Goal: Information Seeking & Learning: Check status

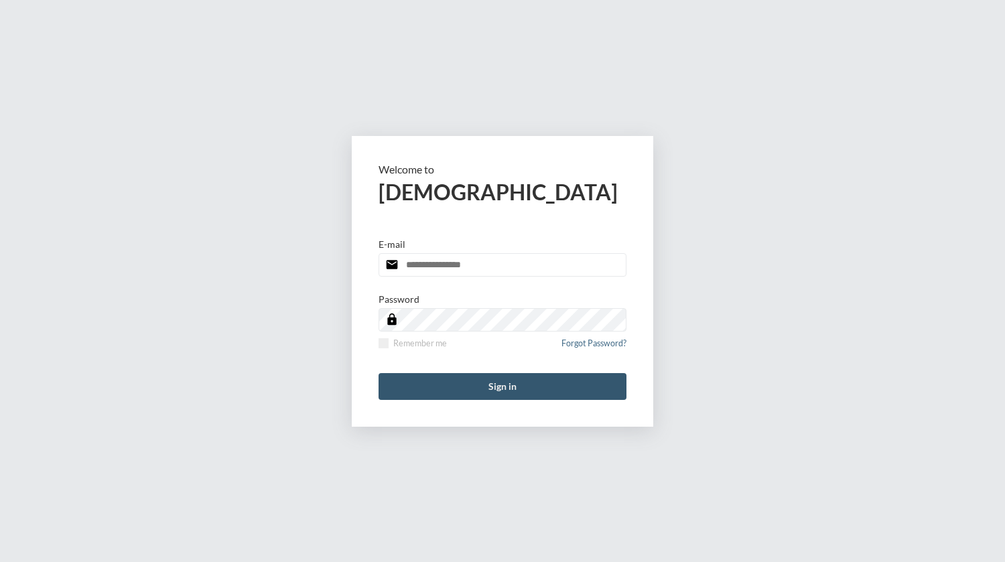
type input "**********"
click at [489, 387] on button "Sign in" at bounding box center [503, 386] width 248 height 27
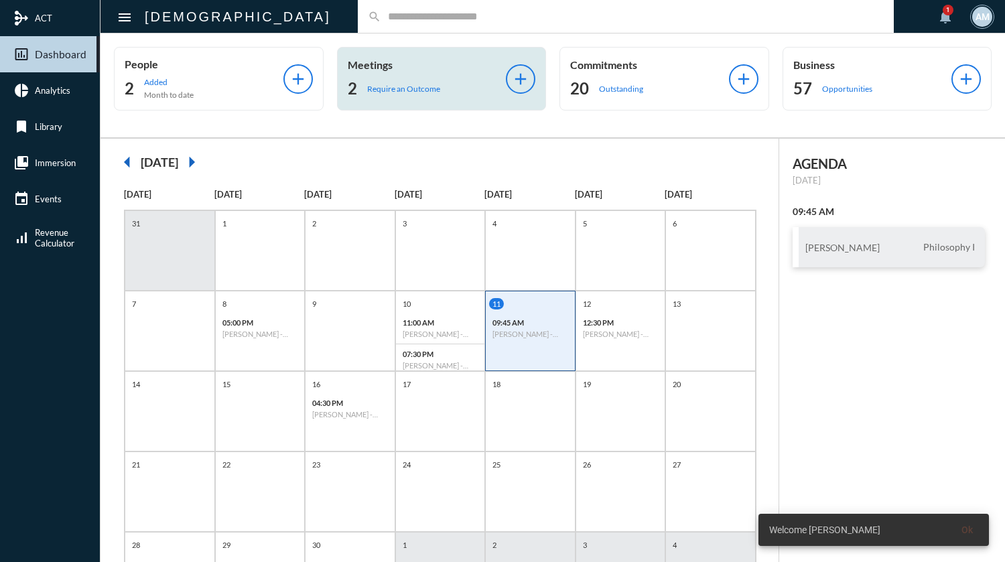
click at [375, 88] on p "Require an Outcome" at bounding box center [403, 89] width 73 height 10
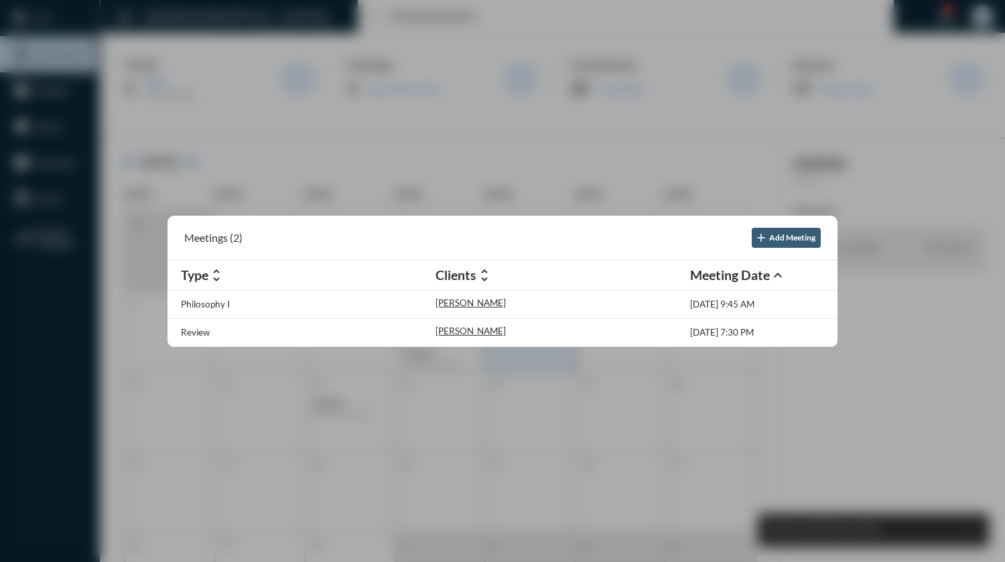
click at [508, 88] on div at bounding box center [502, 281] width 1005 height 562
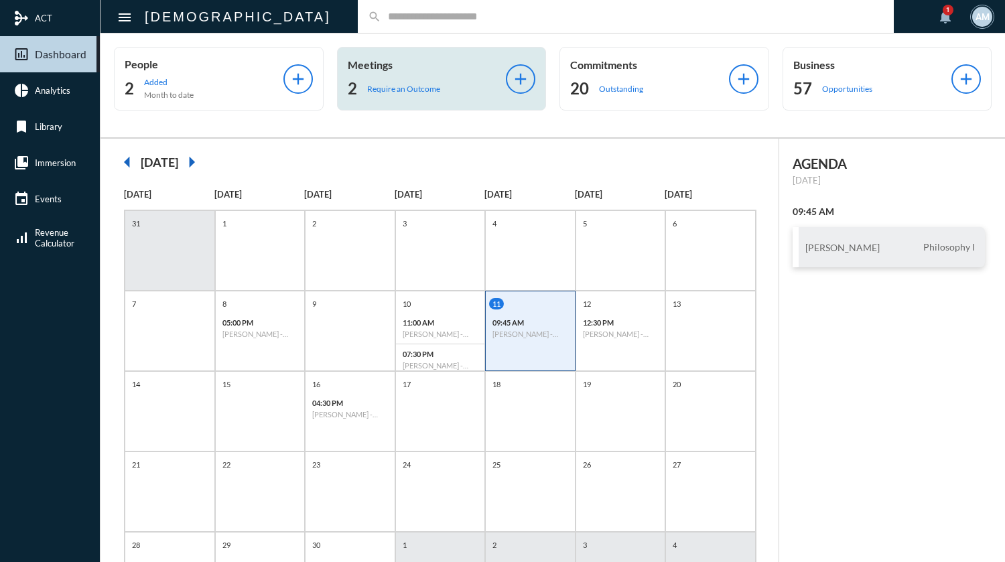
click at [406, 86] on p "Require an Outcome" at bounding box center [403, 89] width 73 height 10
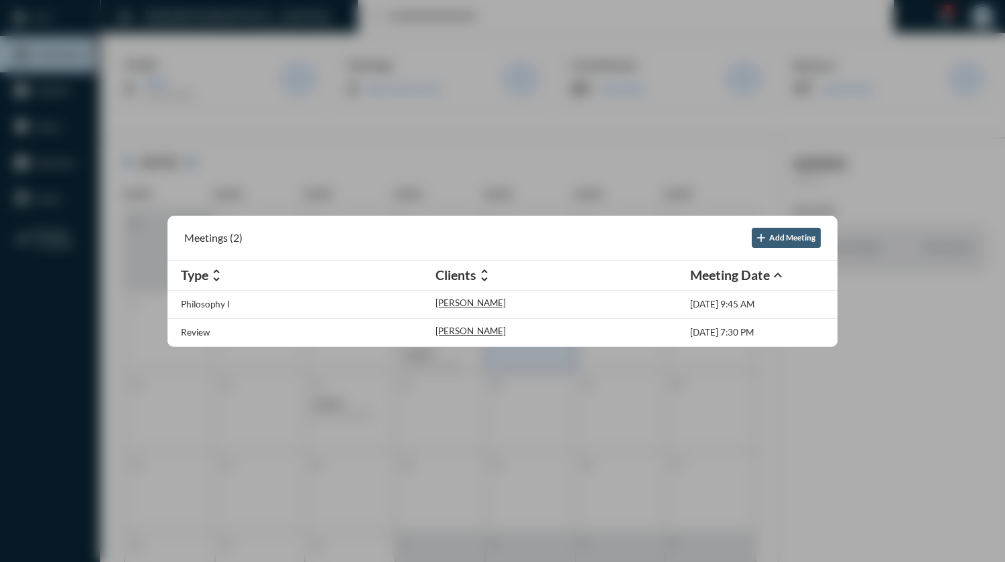
click at [436, 13] on div at bounding box center [502, 281] width 1005 height 562
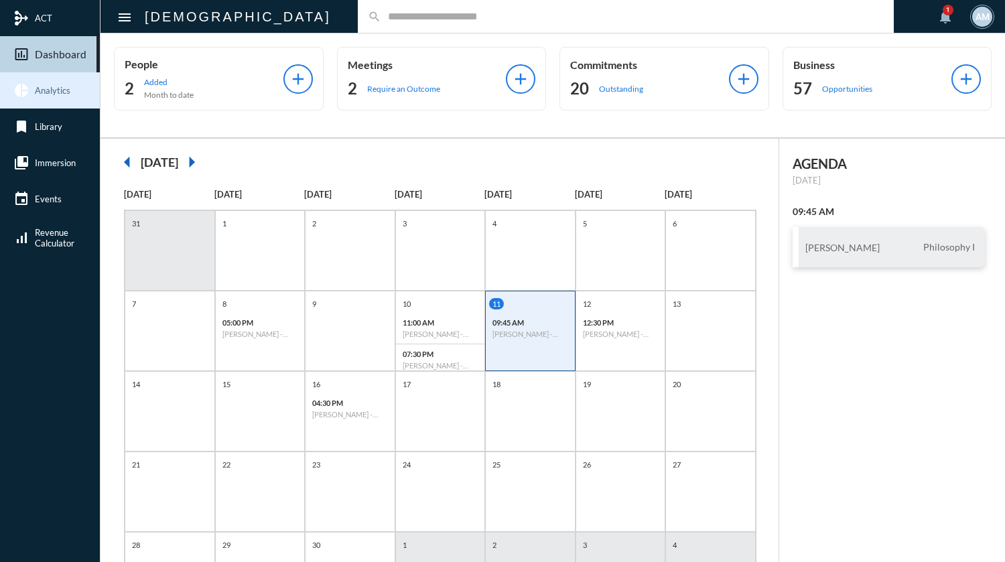
click at [48, 93] on span "Analytics" at bounding box center [53, 90] width 36 height 11
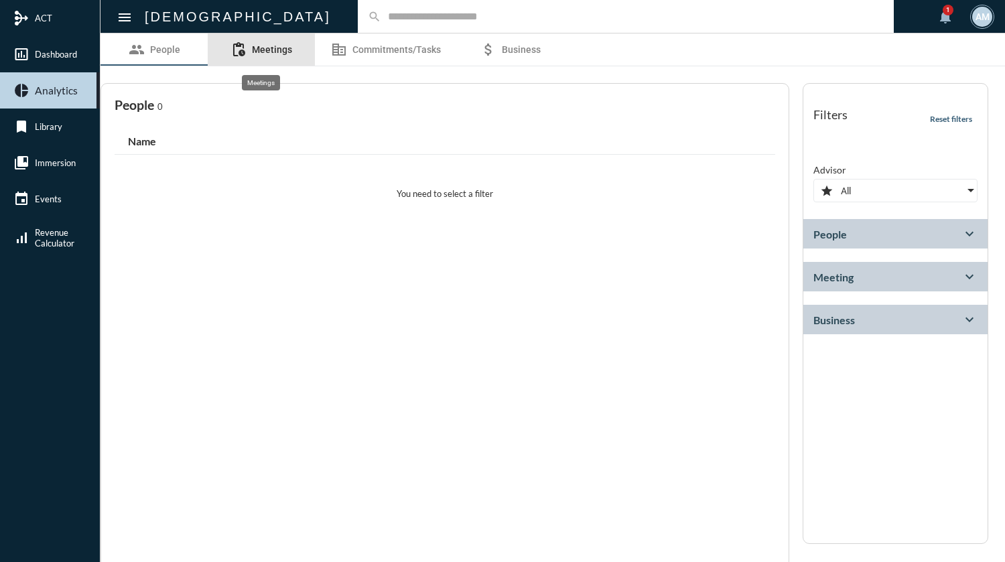
click at [266, 57] on link "pending_actions Meetings" at bounding box center [261, 50] width 107 height 32
select select
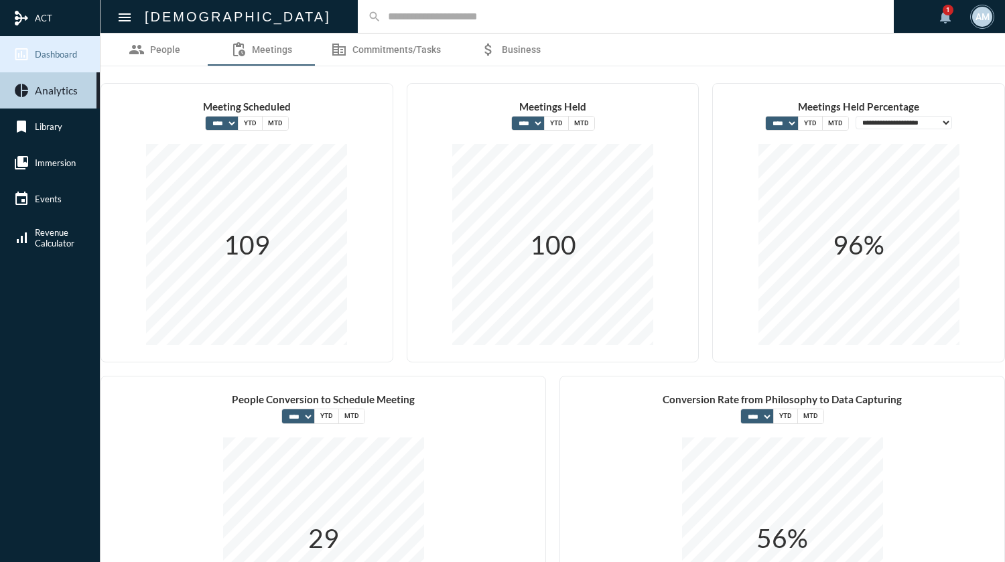
click at [60, 64] on link "insert_chart_outlined Dashboard" at bounding box center [50, 54] width 100 height 36
